Goal: Information Seeking & Learning: Learn about a topic

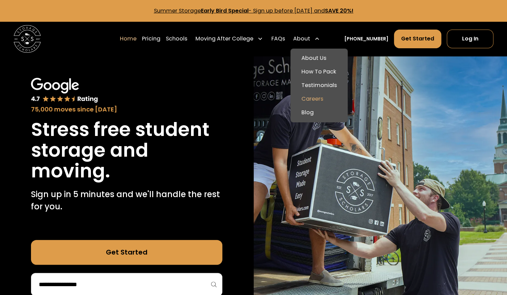
click at [319, 97] on link "Careers" at bounding box center [319, 99] width 52 height 14
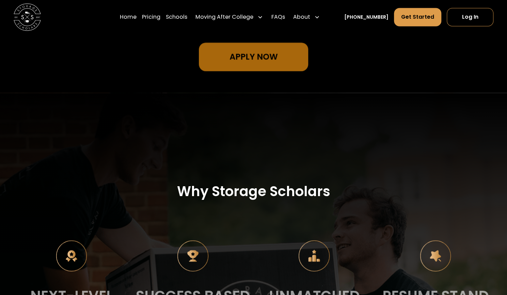
scroll to position [562, 0]
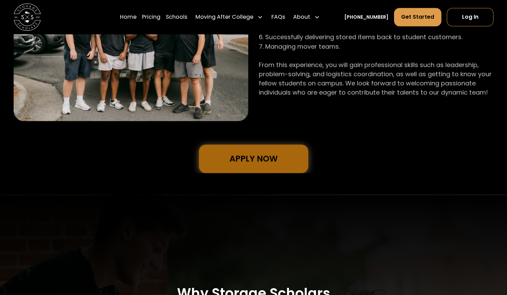
click at [254, 162] on link "Apply Now" at bounding box center [253, 159] width 109 height 29
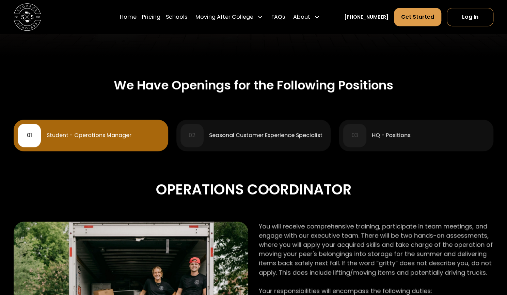
scroll to position [222, 0]
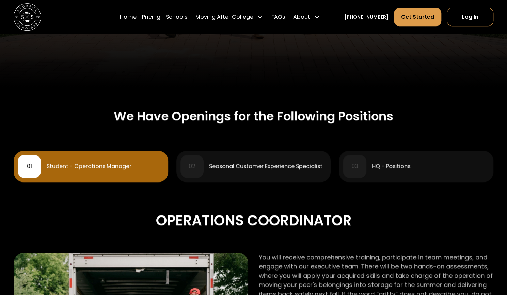
click at [255, 160] on div "02 Seasonal Customer Experience Specialist" at bounding box center [253, 166] width 146 height 23
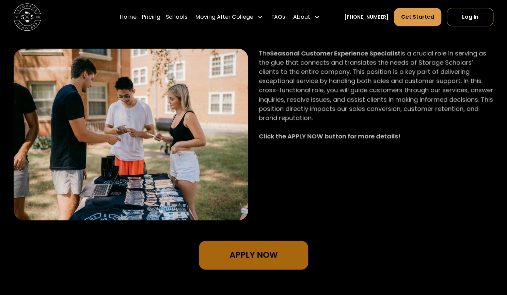
scroll to position [290, 0]
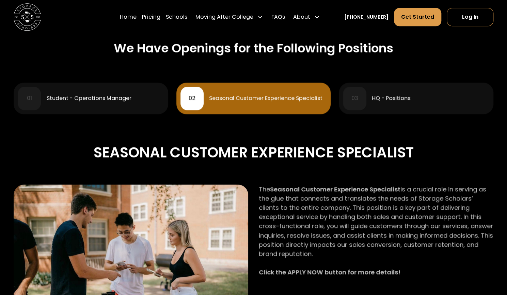
click at [394, 106] on div "03 HQ - Positions" at bounding box center [416, 98] width 146 height 23
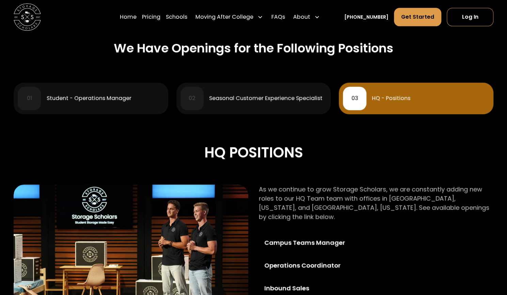
click at [124, 108] on div "01 Student - Operations Manager" at bounding box center [91, 98] width 146 height 23
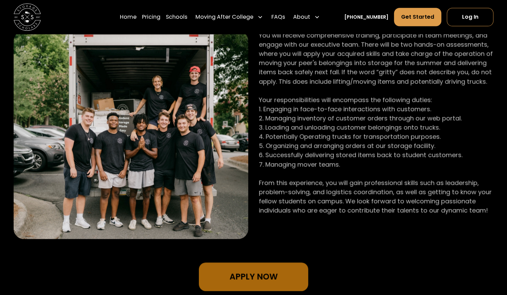
scroll to position [392, 0]
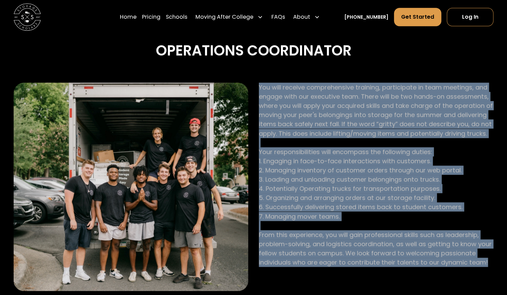
drag, startPoint x: 256, startPoint y: 84, endPoint x: 488, endPoint y: 261, distance: 291.8
click at [490, 262] on div "You will receive comprehensive training, participate in team meetings, and enga…" at bounding box center [253, 188] width 479 height 211
copy p "You will receive comprehensive training, participate in team meetings, and enga…"
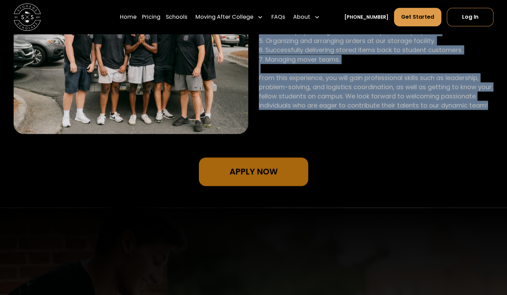
scroll to position [528, 0]
